Goal: Task Accomplishment & Management: Use online tool/utility

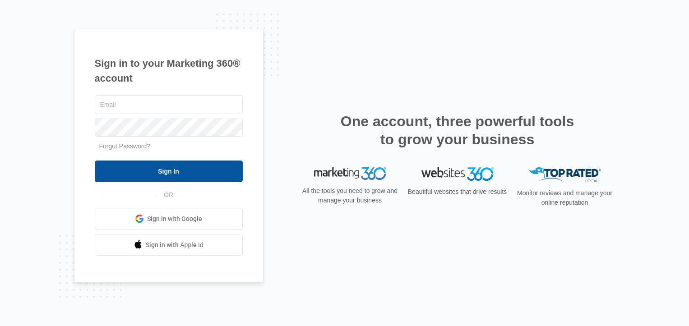
click at [164, 172] on input "Sign In" at bounding box center [169, 172] width 148 height 22
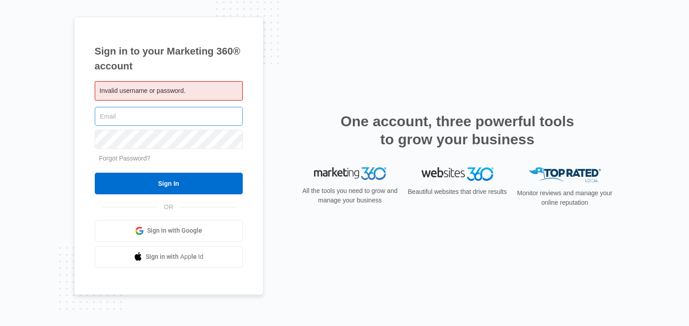
type input "[PERSON_NAME][EMAIL_ADDRESS][DOMAIN_NAME]"
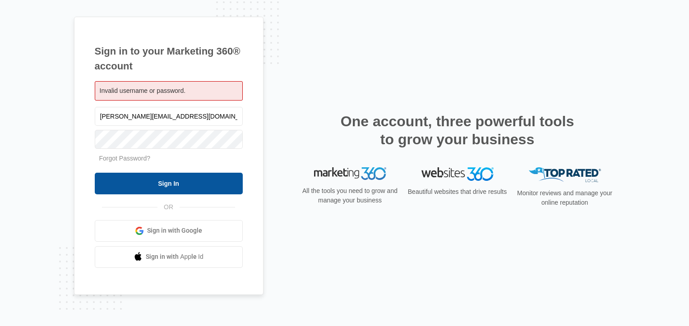
click at [170, 188] on input "Sign In" at bounding box center [169, 184] width 148 height 22
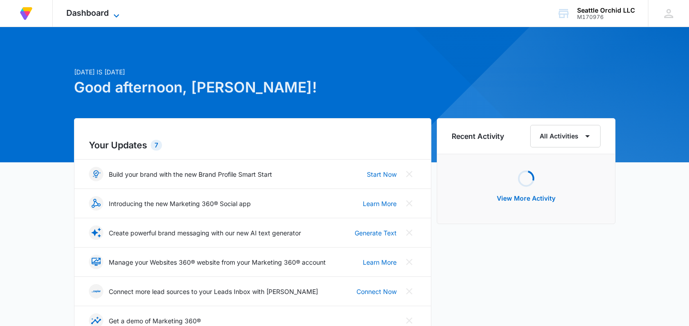
click at [116, 11] on icon at bounding box center [116, 15] width 11 height 11
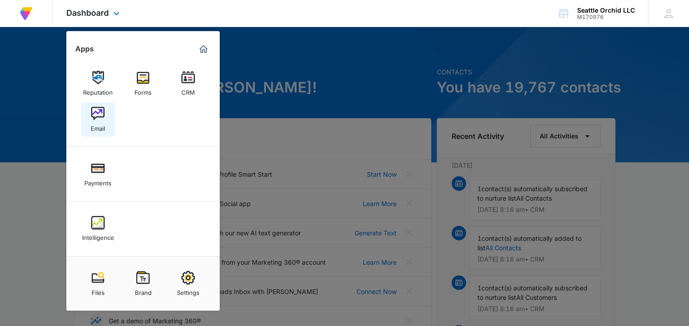
click at [96, 115] on img at bounding box center [98, 114] width 14 height 14
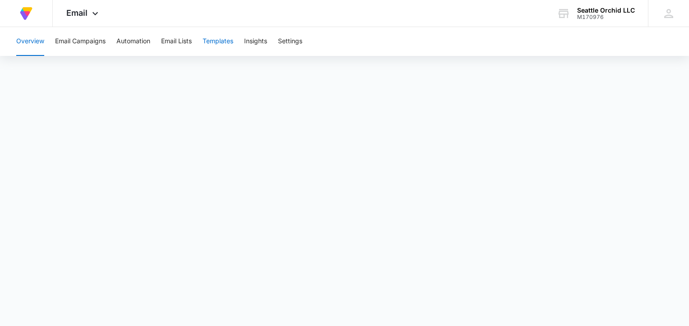
click at [222, 42] on button "Templates" at bounding box center [217, 41] width 31 height 29
click at [74, 40] on button "Email Campaigns" at bounding box center [80, 41] width 51 height 29
